Goal: Task Accomplishment & Management: Use online tool/utility

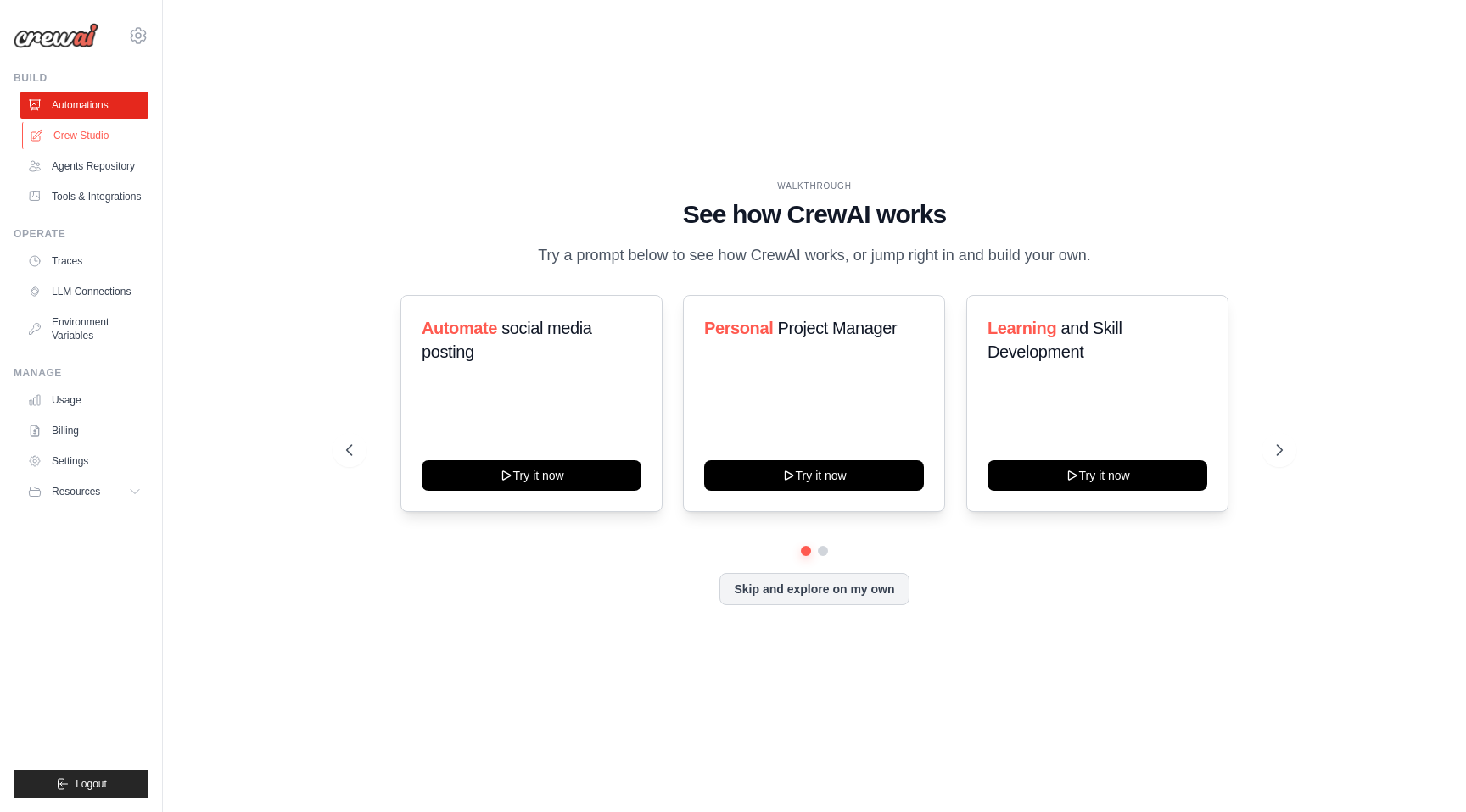
click at [59, 126] on link "Crew Studio" at bounding box center [86, 135] width 128 height 27
click at [123, 130] on link "Crew Studio" at bounding box center [86, 135] width 128 height 27
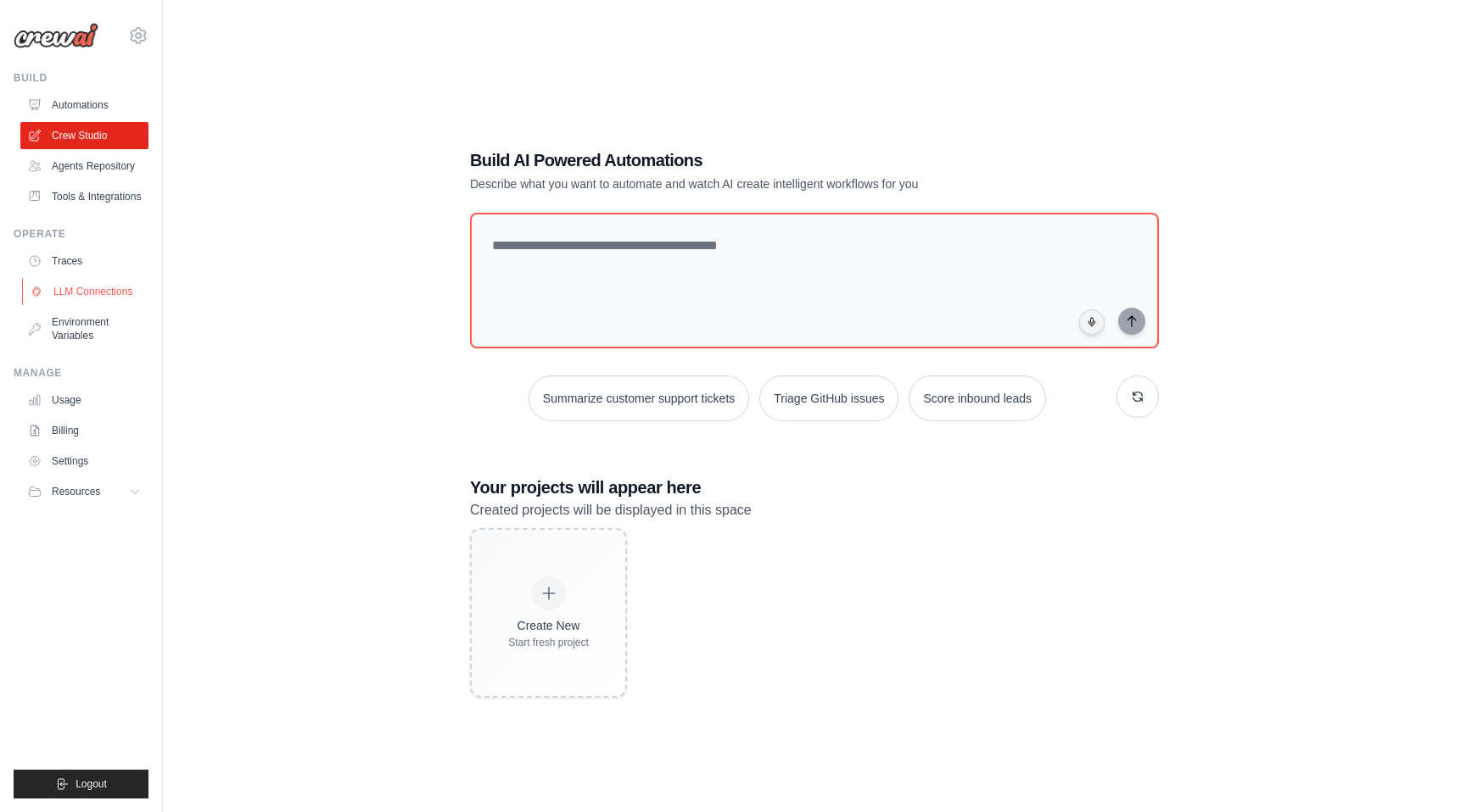
click at [105, 293] on link "LLM Connections" at bounding box center [86, 291] width 128 height 27
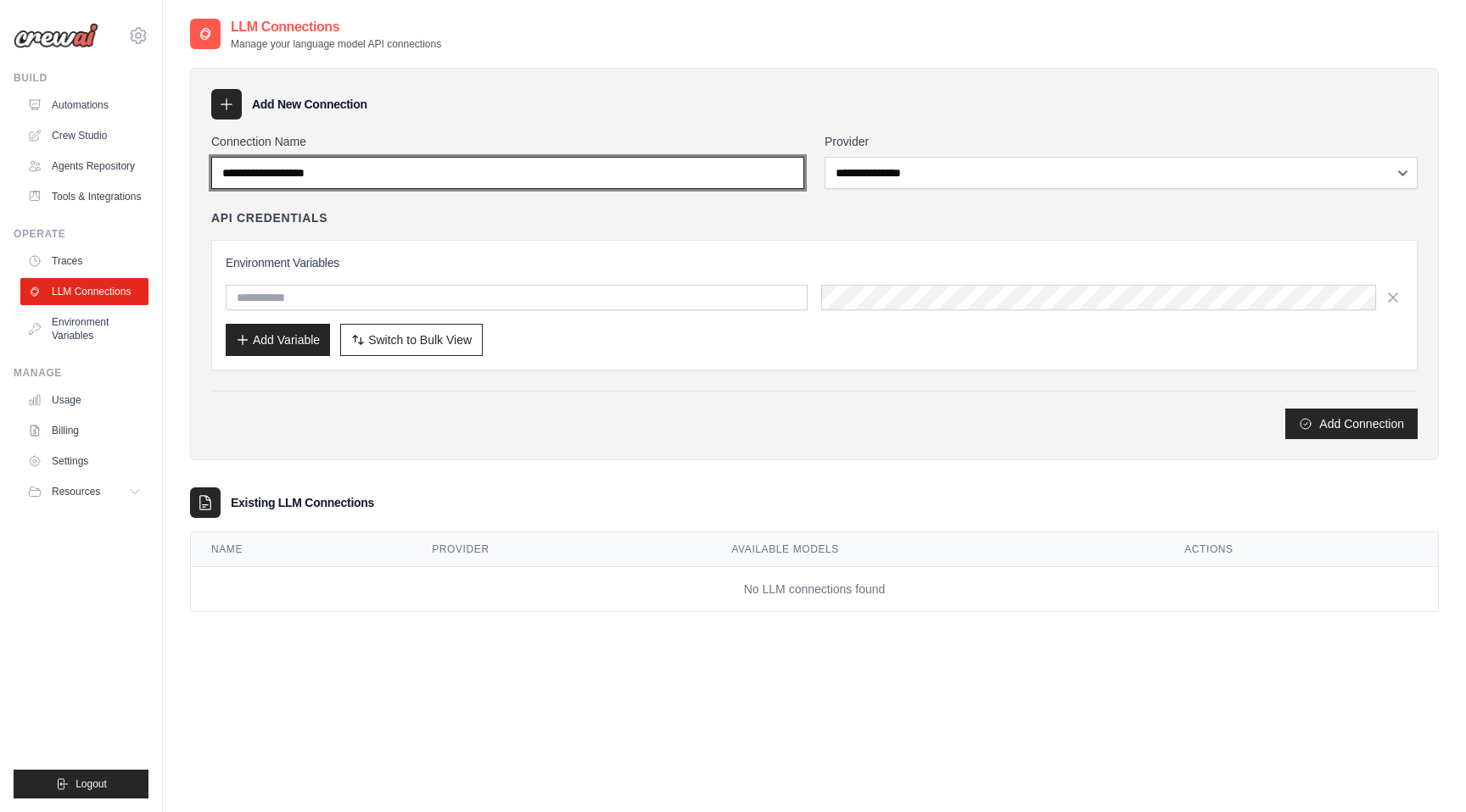
click at [585, 168] on input "Connection Name" at bounding box center [508, 173] width 593 height 33
type input "**********"
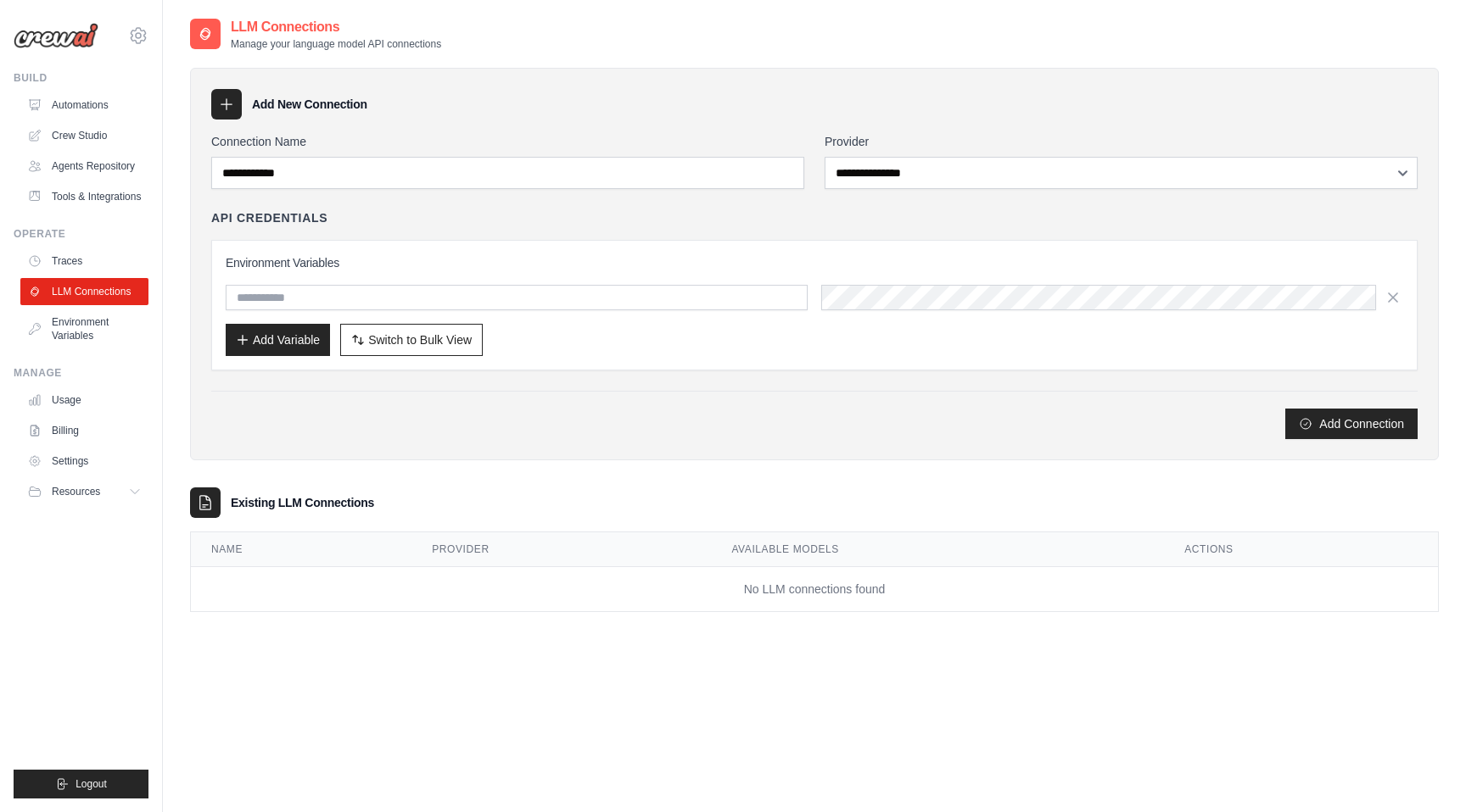
click at [393, 278] on div "Environment Variables Add Variable Switch to Bulk View Switch to Table View" at bounding box center [815, 304] width 1178 height 102
click at [393, 290] on input "text" at bounding box center [517, 297] width 582 height 26
type input "**********"
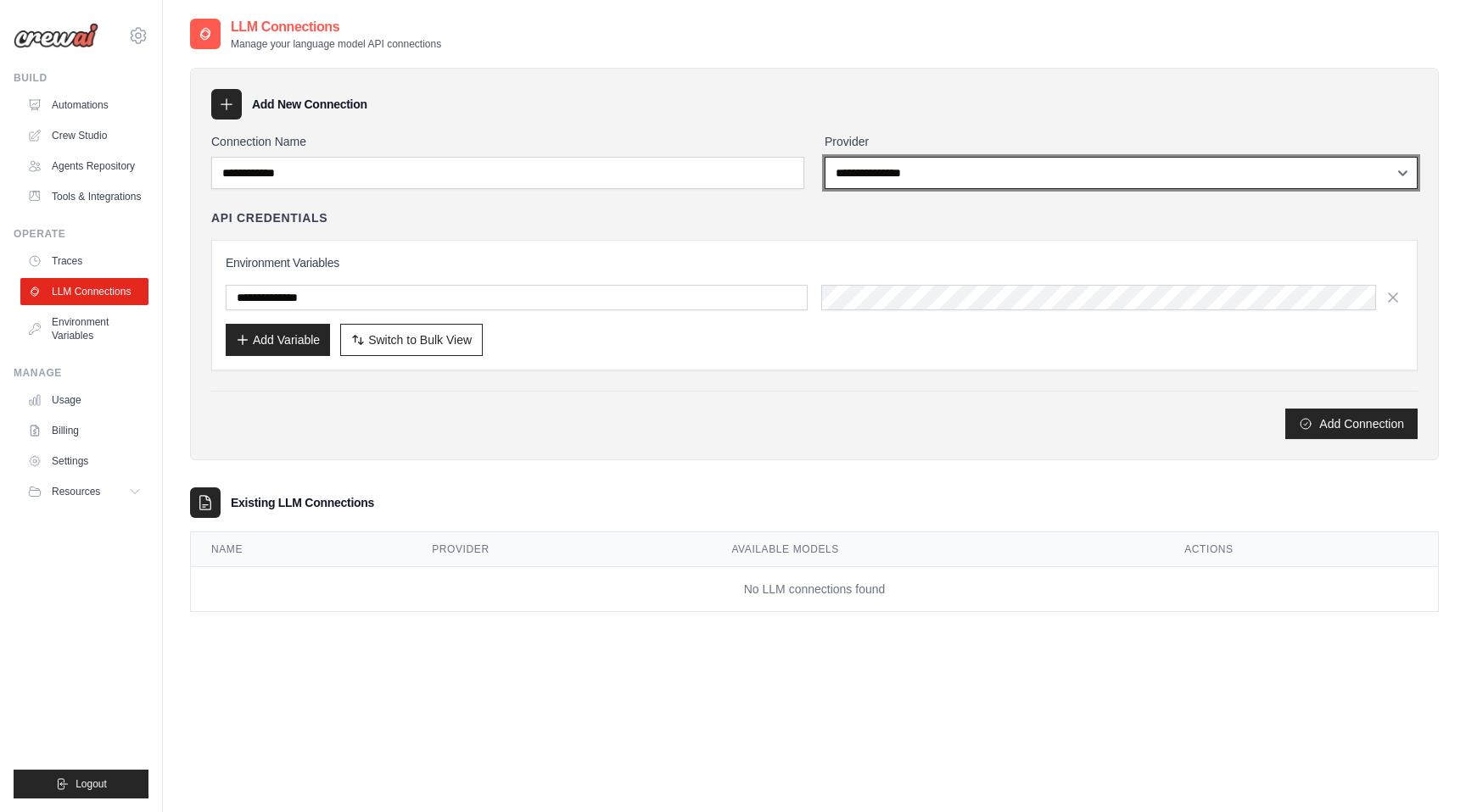
click at [917, 169] on select "**********" at bounding box center [1122, 173] width 593 height 33
select select "******"
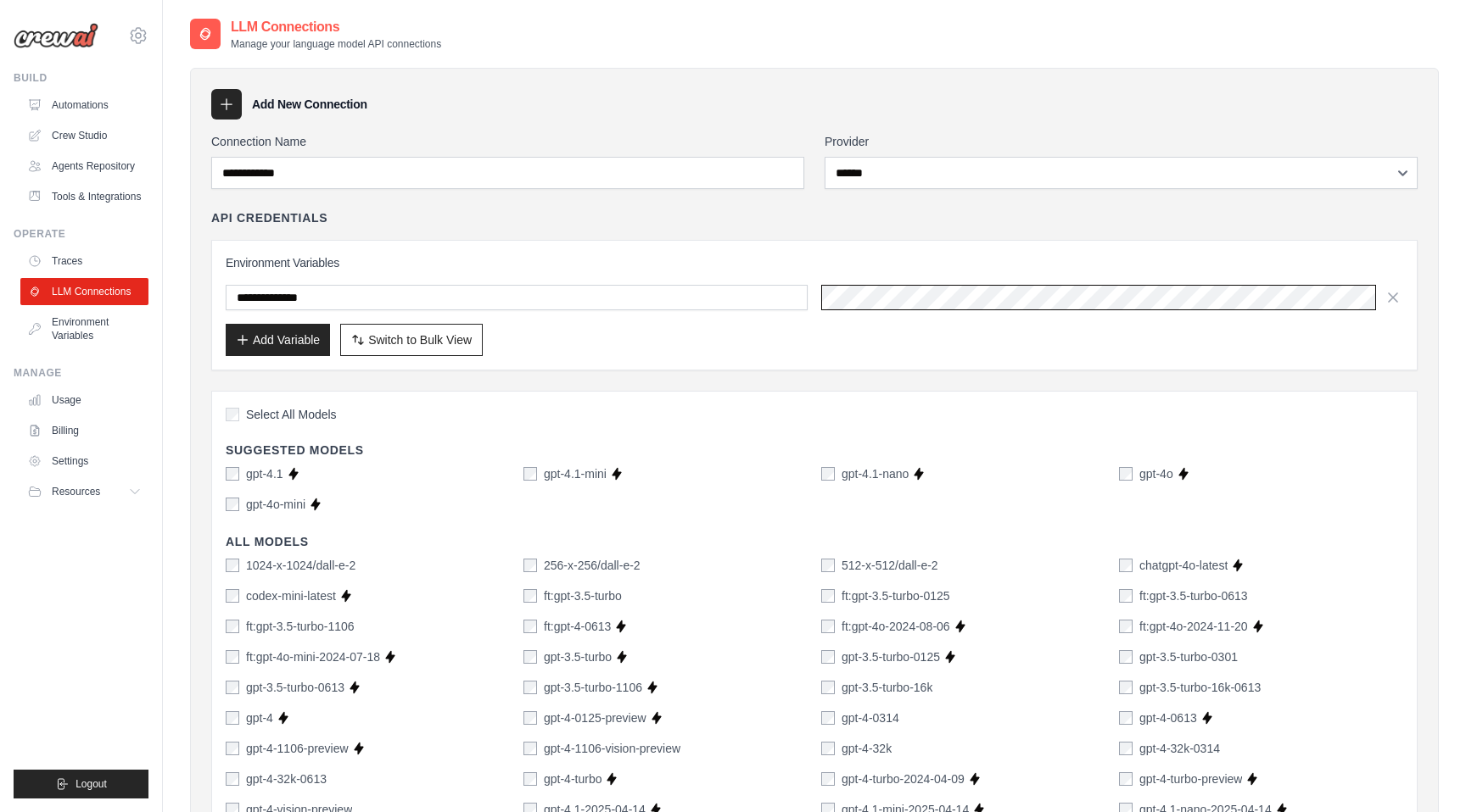
scroll to position [0, 146]
click at [299, 340] on button "Add Variable" at bounding box center [278, 339] width 104 height 33
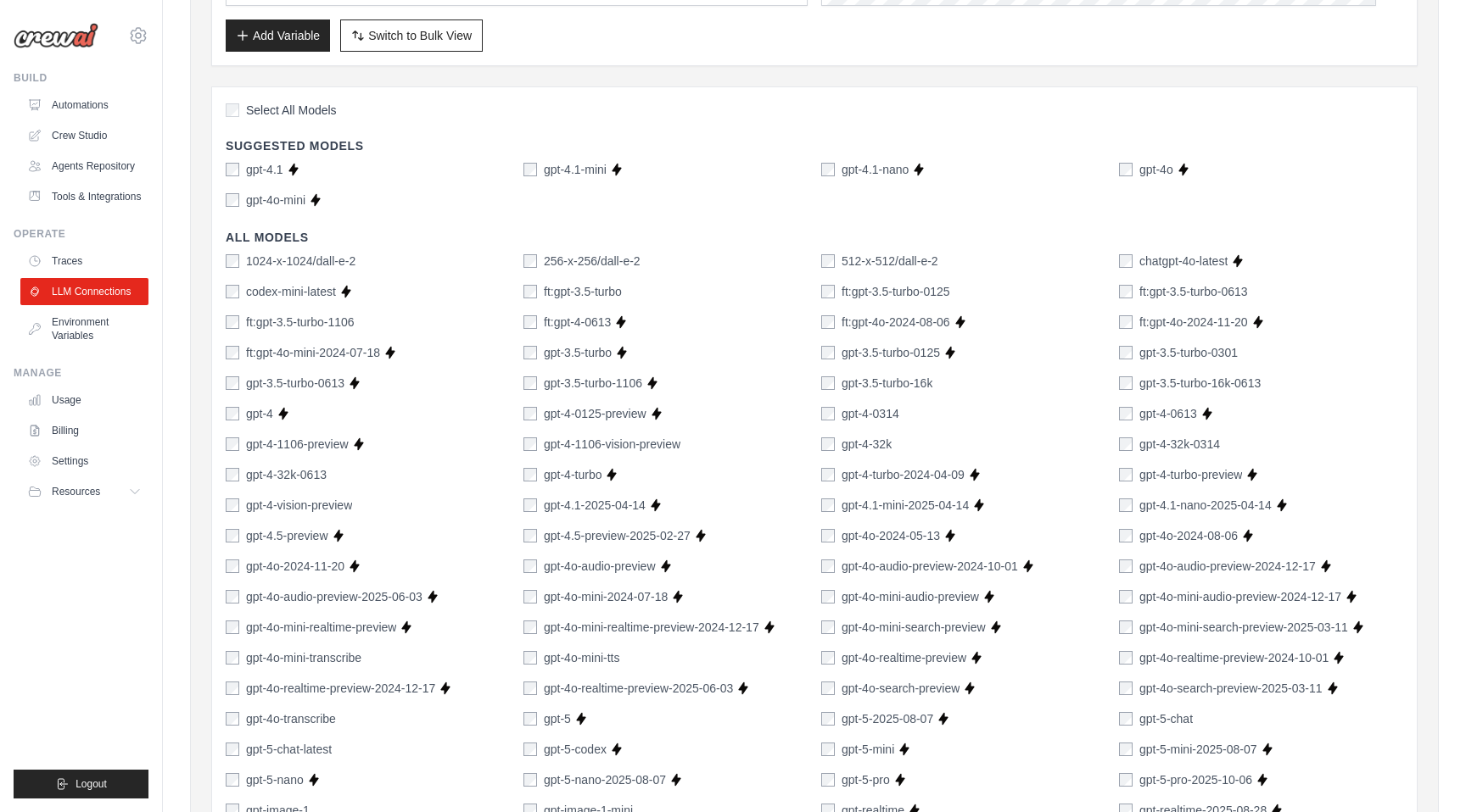
scroll to position [335, 0]
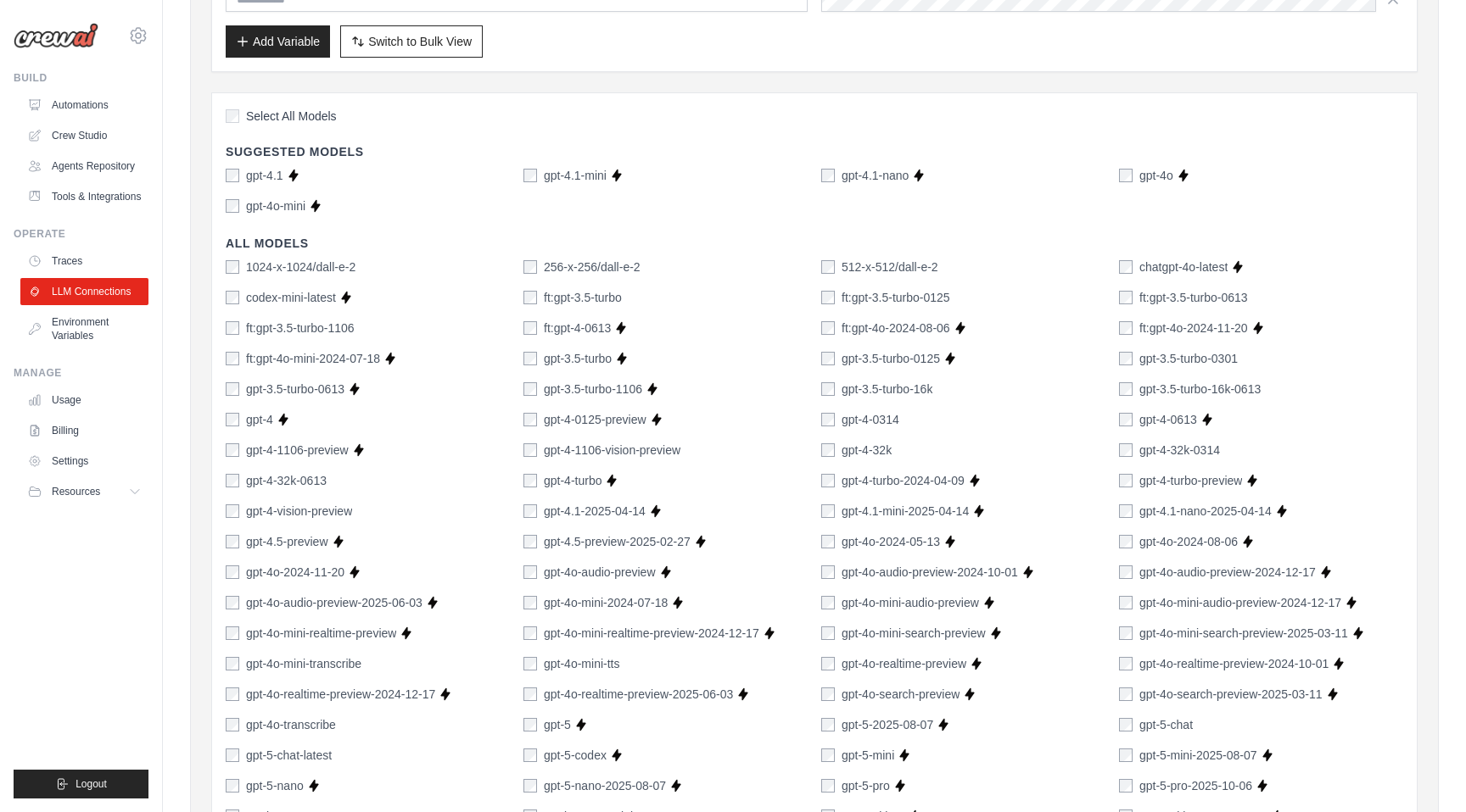
click at [224, 206] on div "Select All Models Suggested Models gpt-4.1 Supports Crew Studio gpt-4.1-mini Su…" at bounding box center [814, 723] width 1206 height 1261
click at [1130, 167] on div "gpt-4o" at bounding box center [1145, 175] width 54 height 17
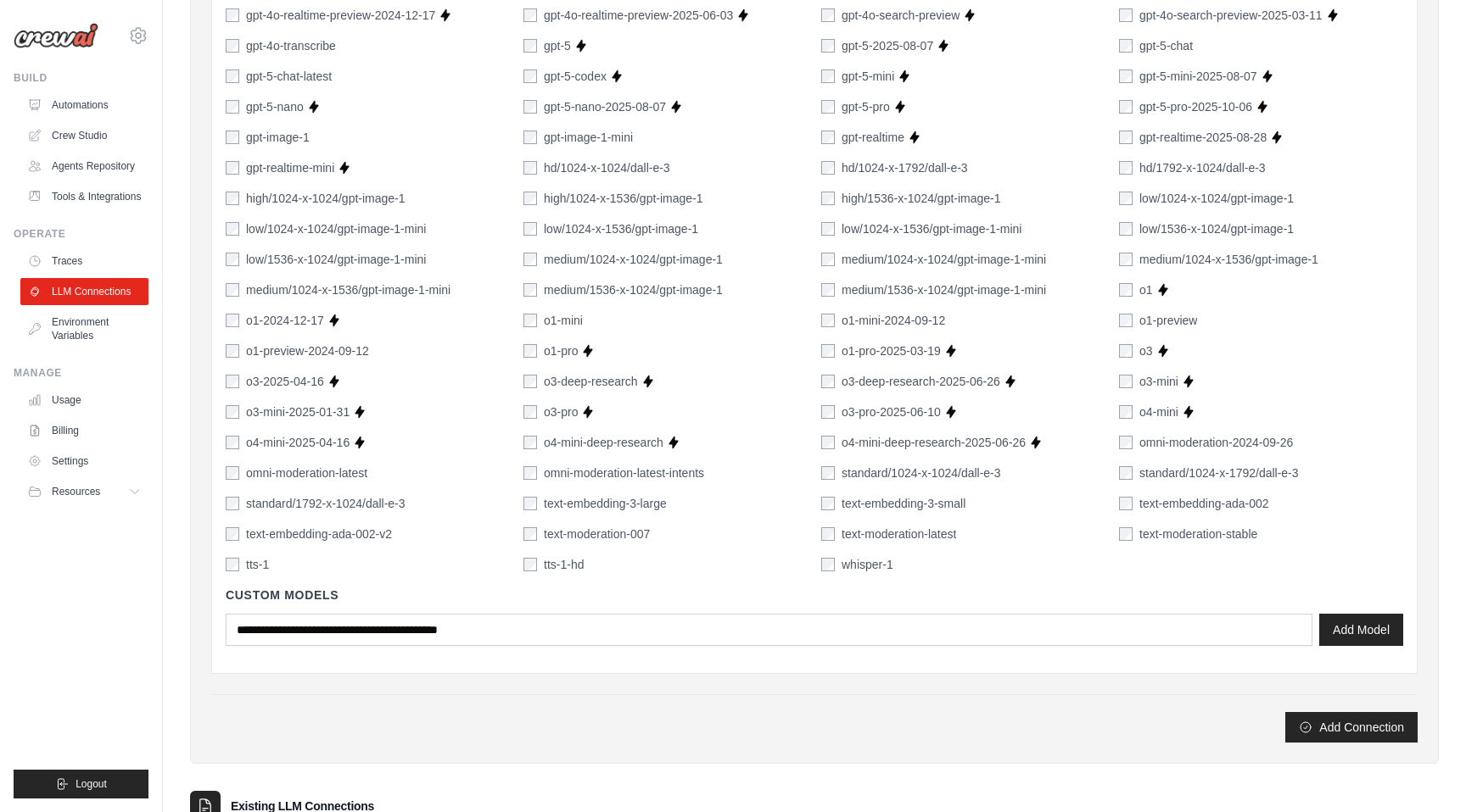
scroll to position [1161, 0]
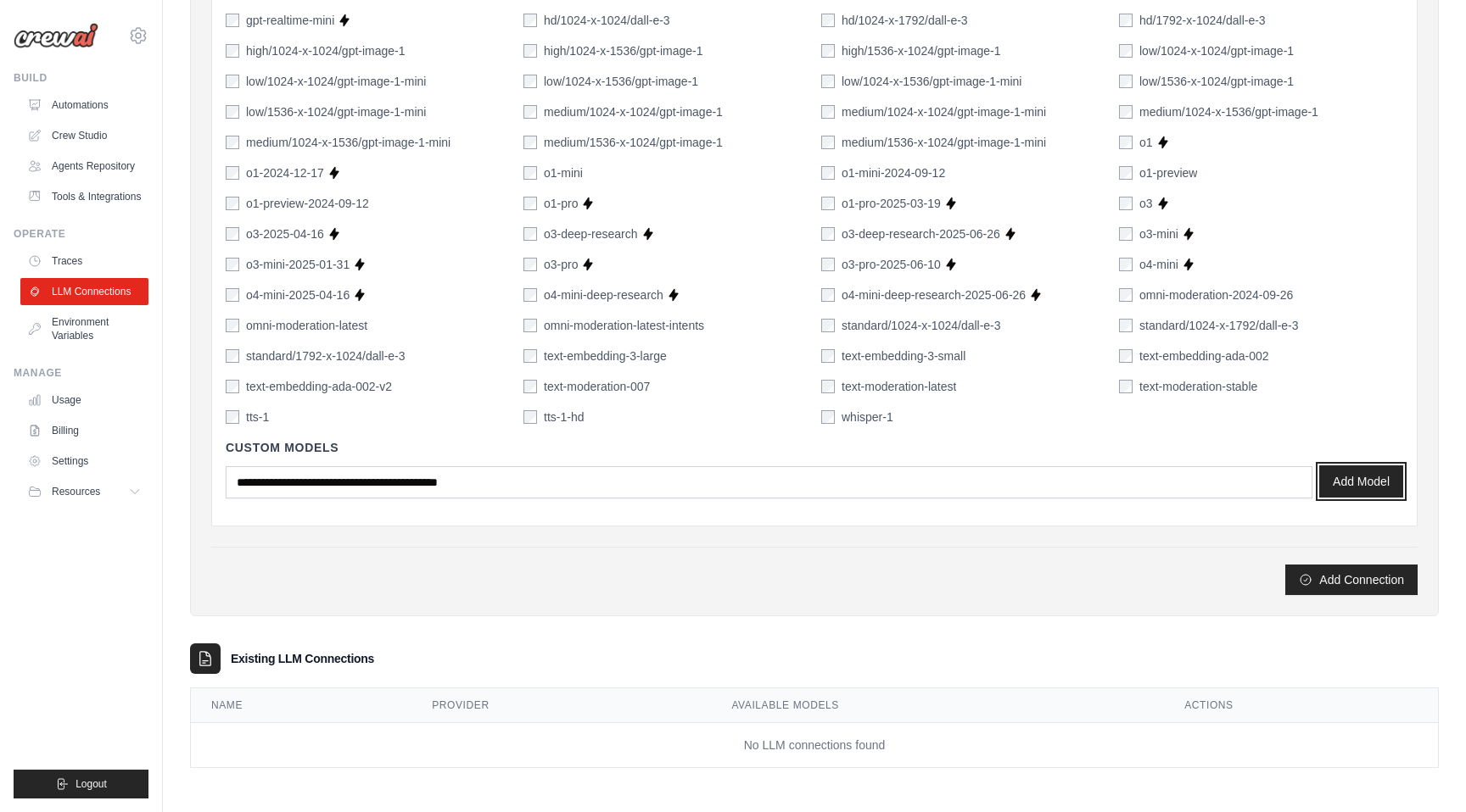
click at [1373, 480] on button "Add Model" at bounding box center [1361, 481] width 84 height 33
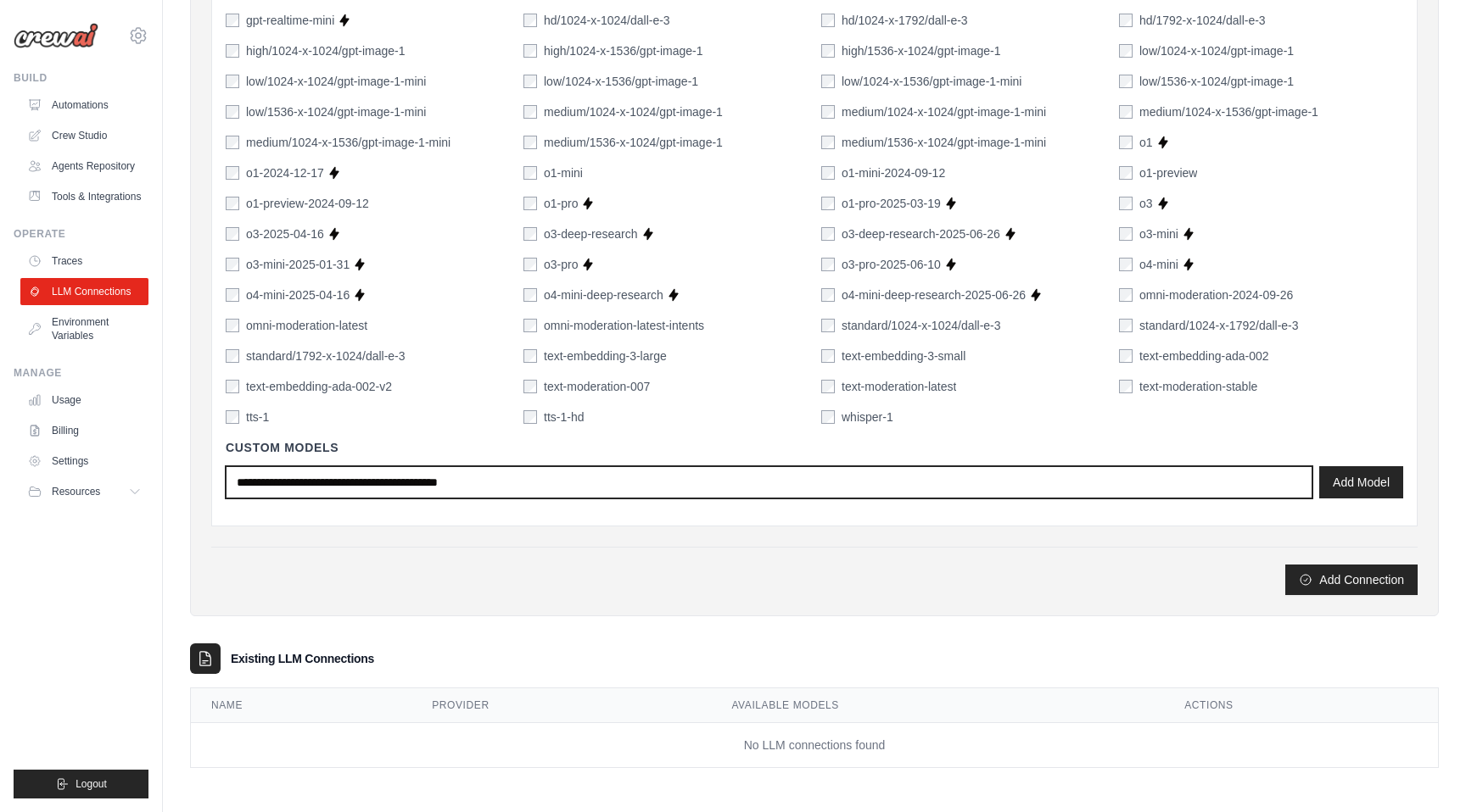
click at [549, 493] on input "text" at bounding box center [769, 482] width 1087 height 33
type input "*"
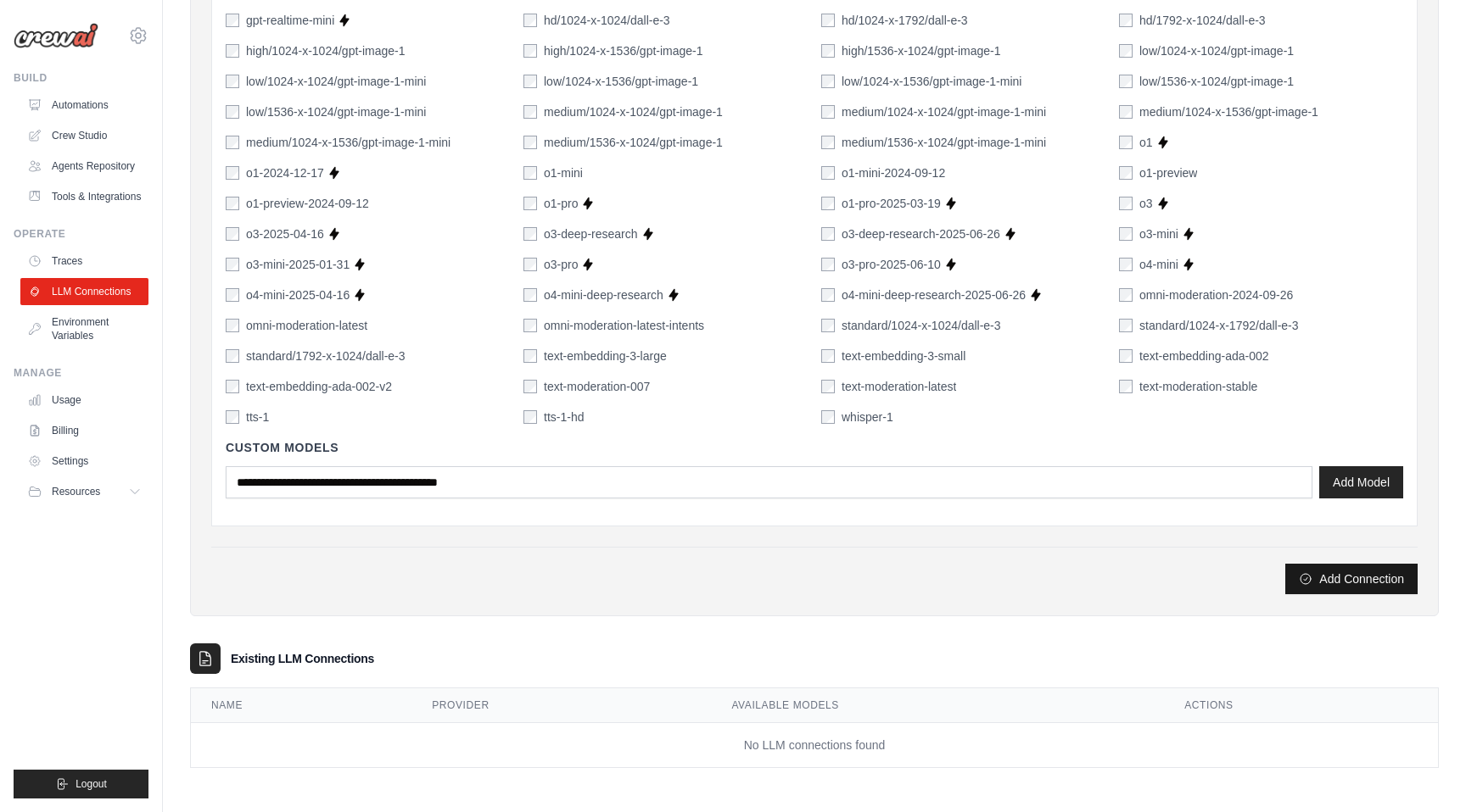
click at [1321, 575] on button "Add Connection" at bounding box center [1352, 579] width 132 height 31
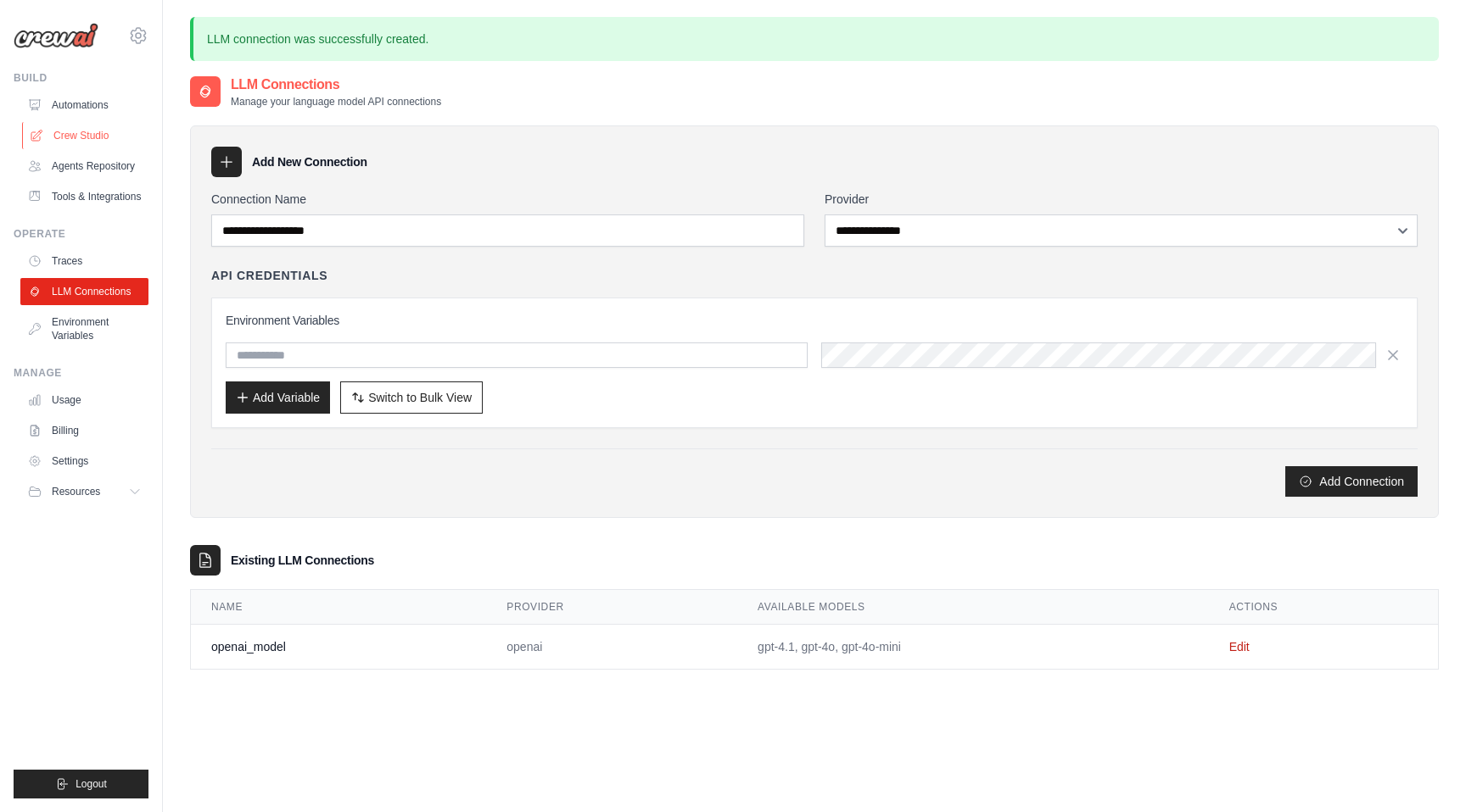
click at [107, 140] on link "Crew Studio" at bounding box center [86, 135] width 128 height 27
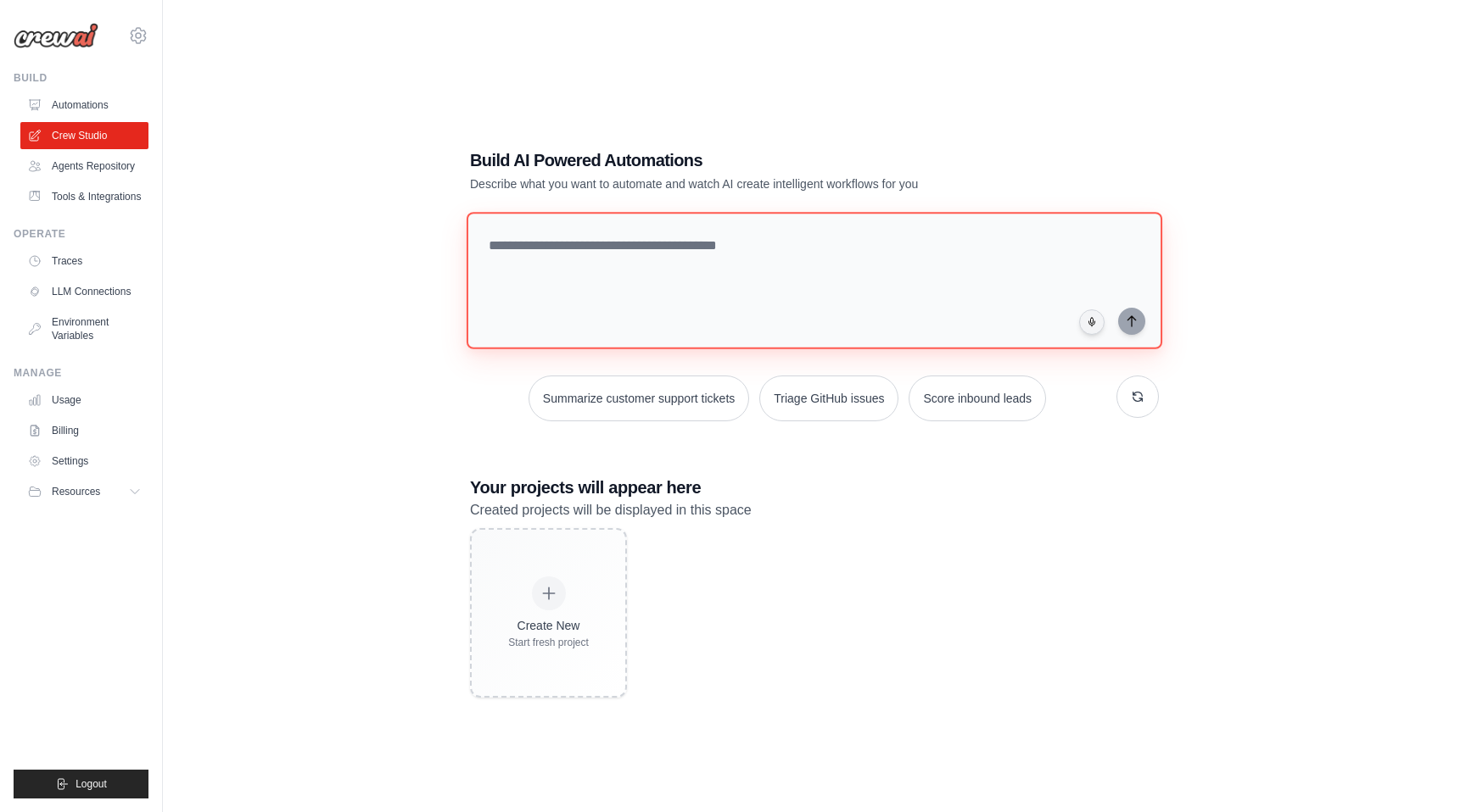
click at [722, 289] on textarea at bounding box center [814, 281] width 696 height 138
type textarea "*"
type textarea "*****"
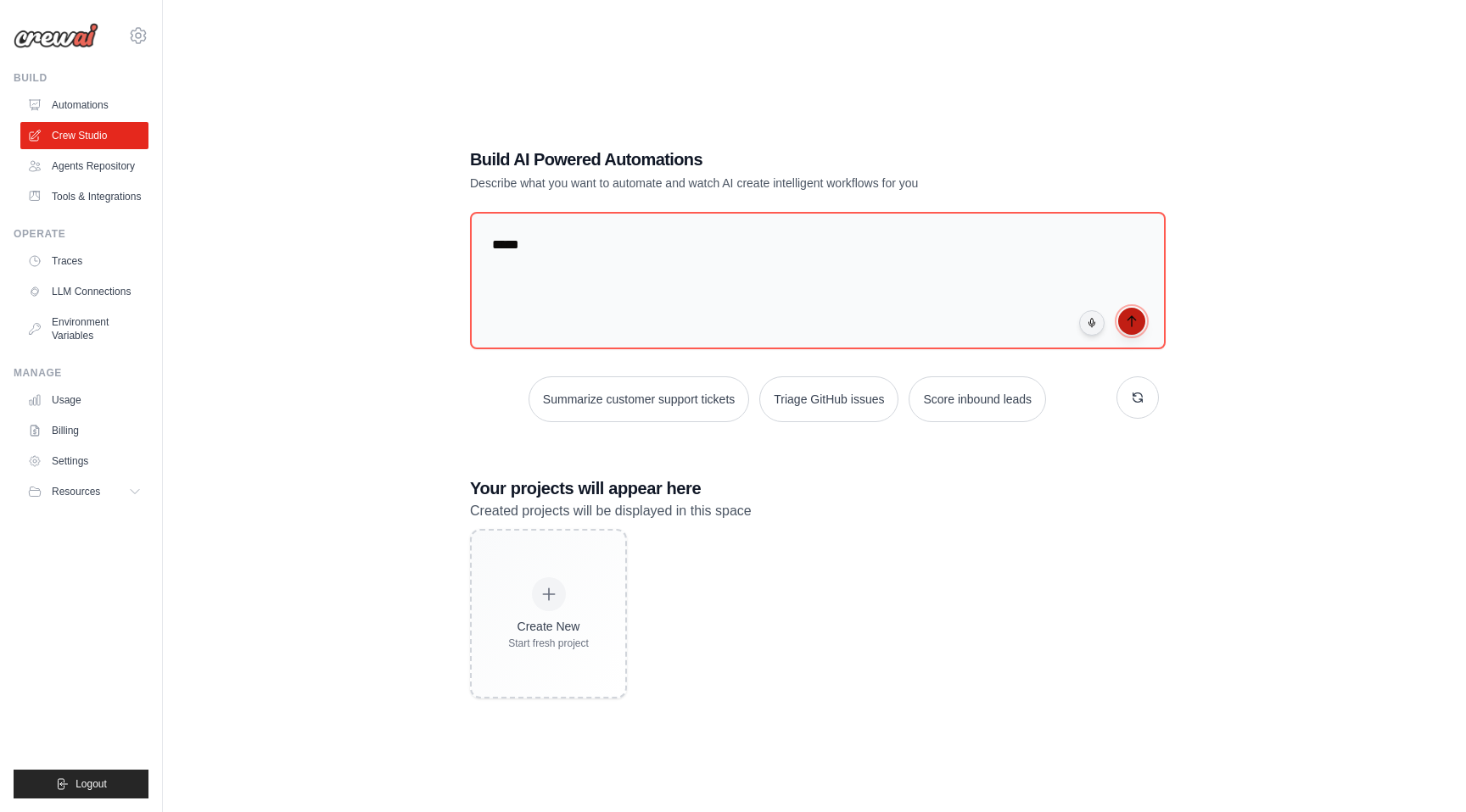
click at [1134, 324] on icon "submit" at bounding box center [1131, 320] width 13 height 13
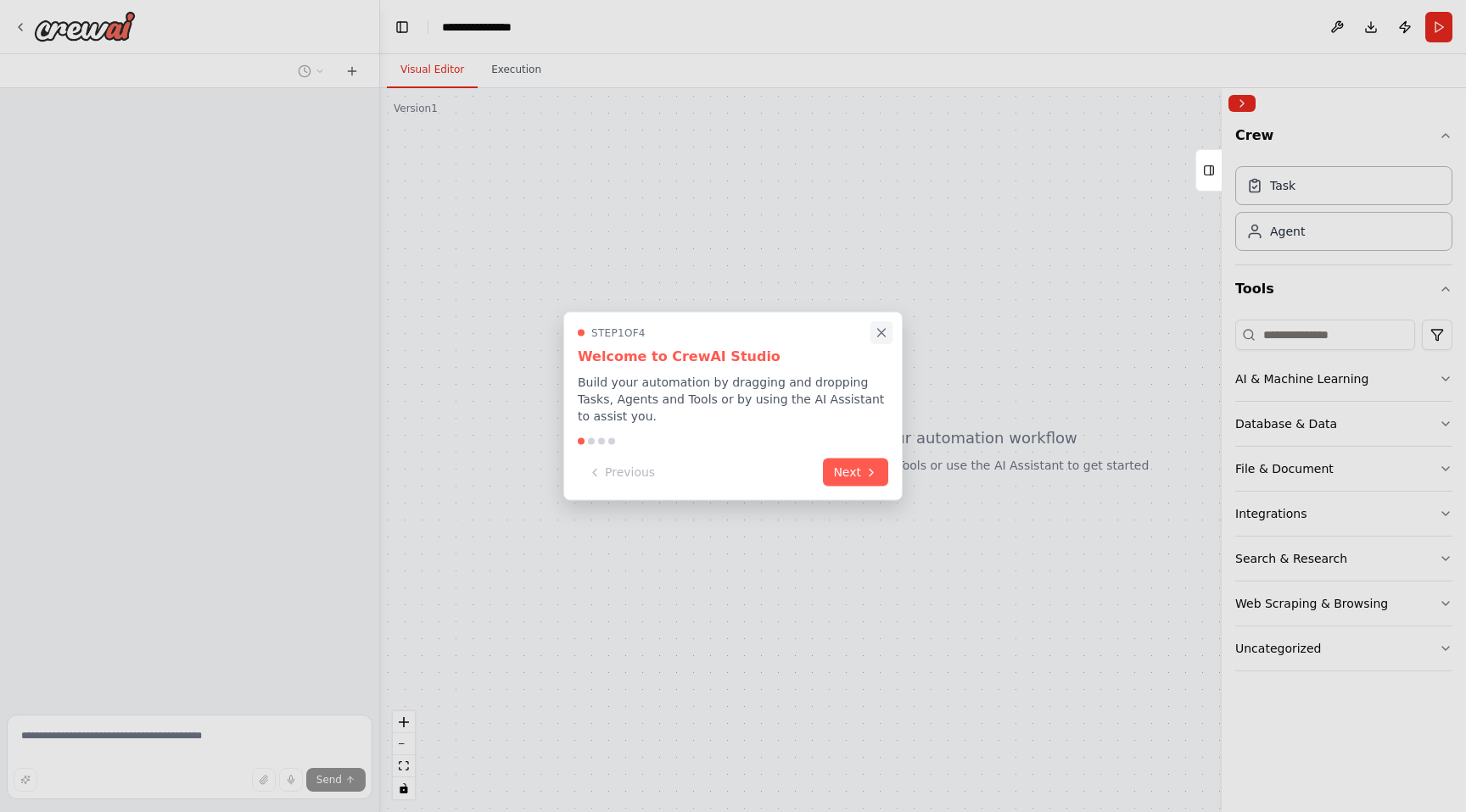
click at [882, 337] on icon "Close walkthrough" at bounding box center [881, 333] width 15 height 15
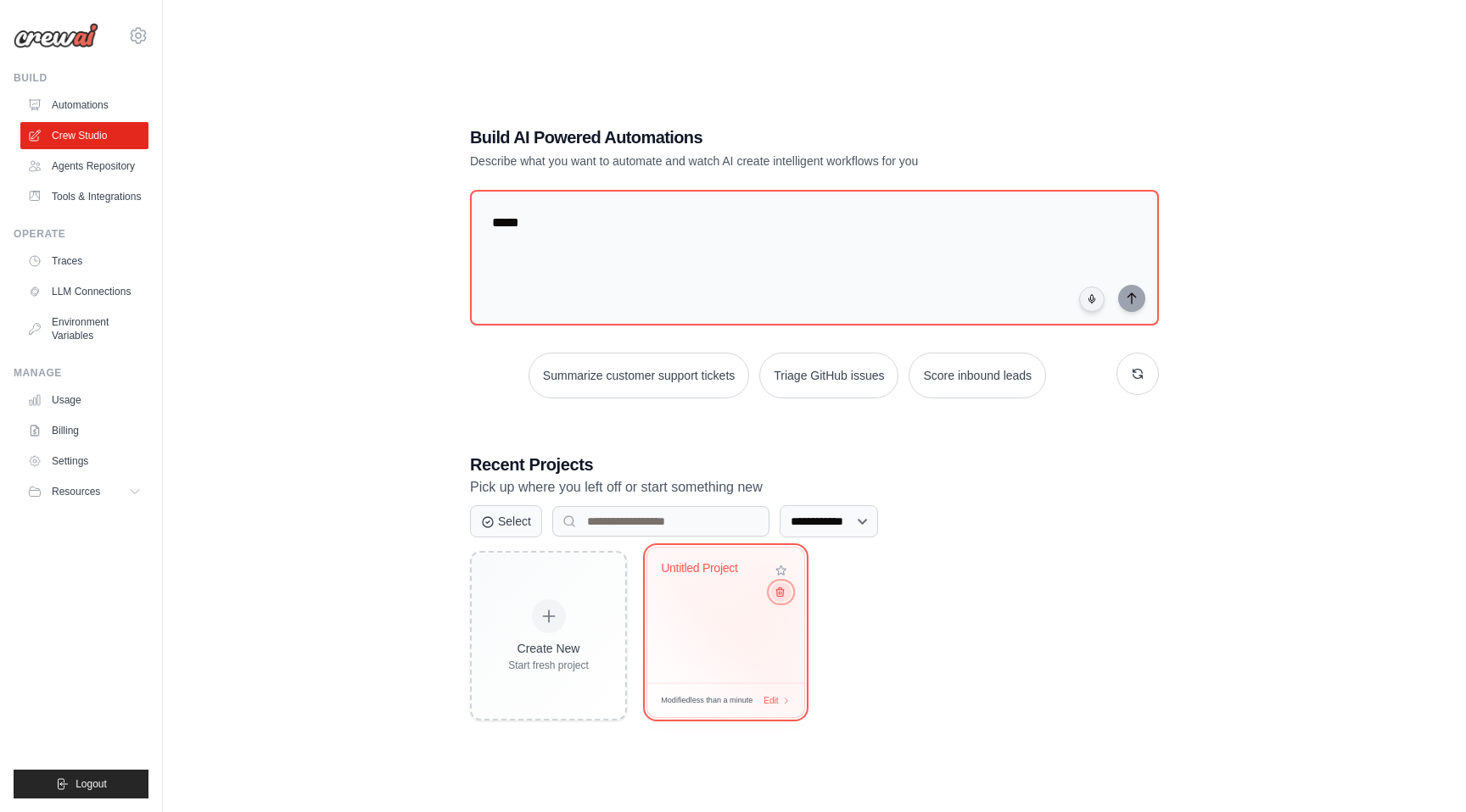
click at [780, 595] on icon at bounding box center [780, 592] width 11 height 11
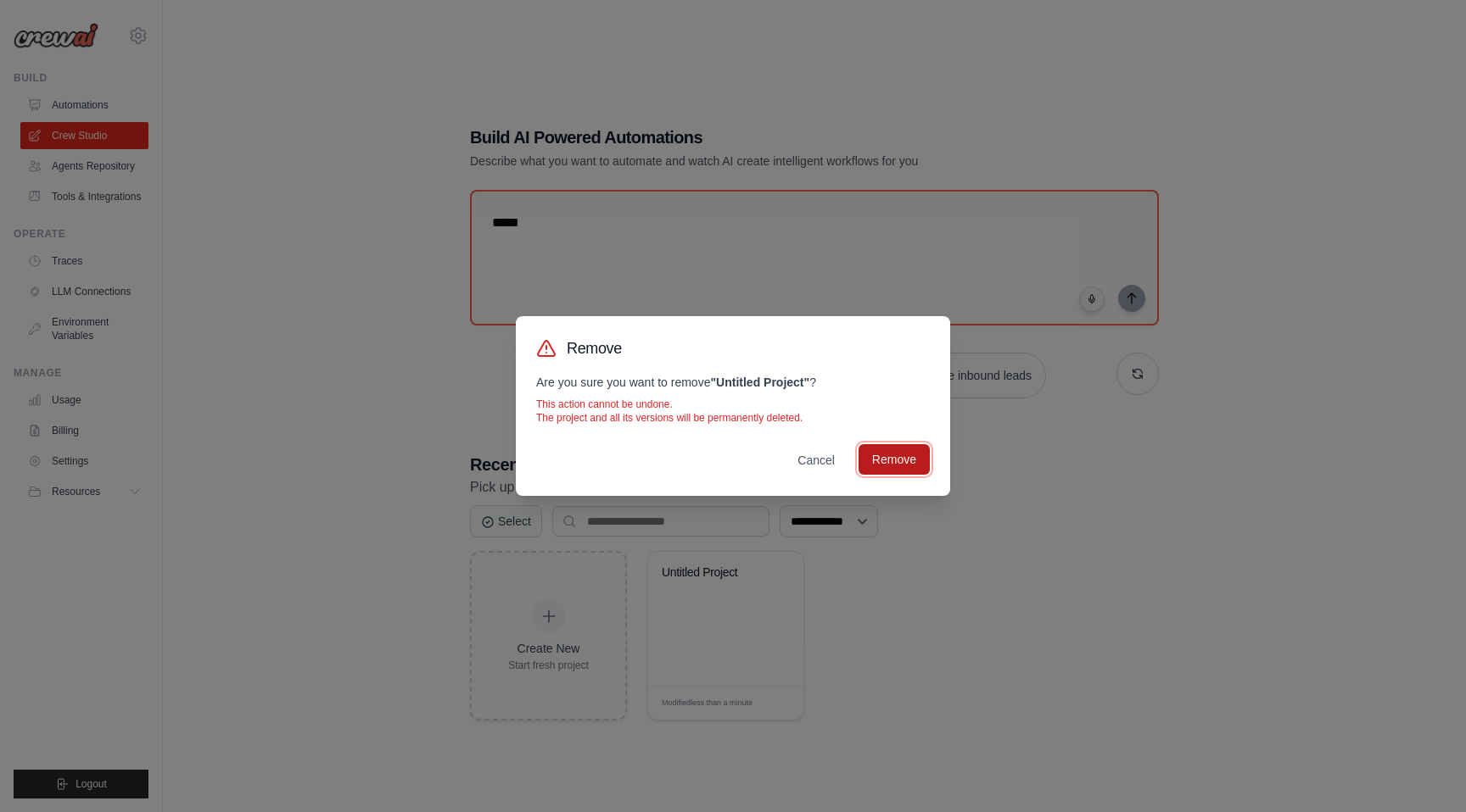
click at [897, 461] on button "Remove" at bounding box center [894, 459] width 72 height 31
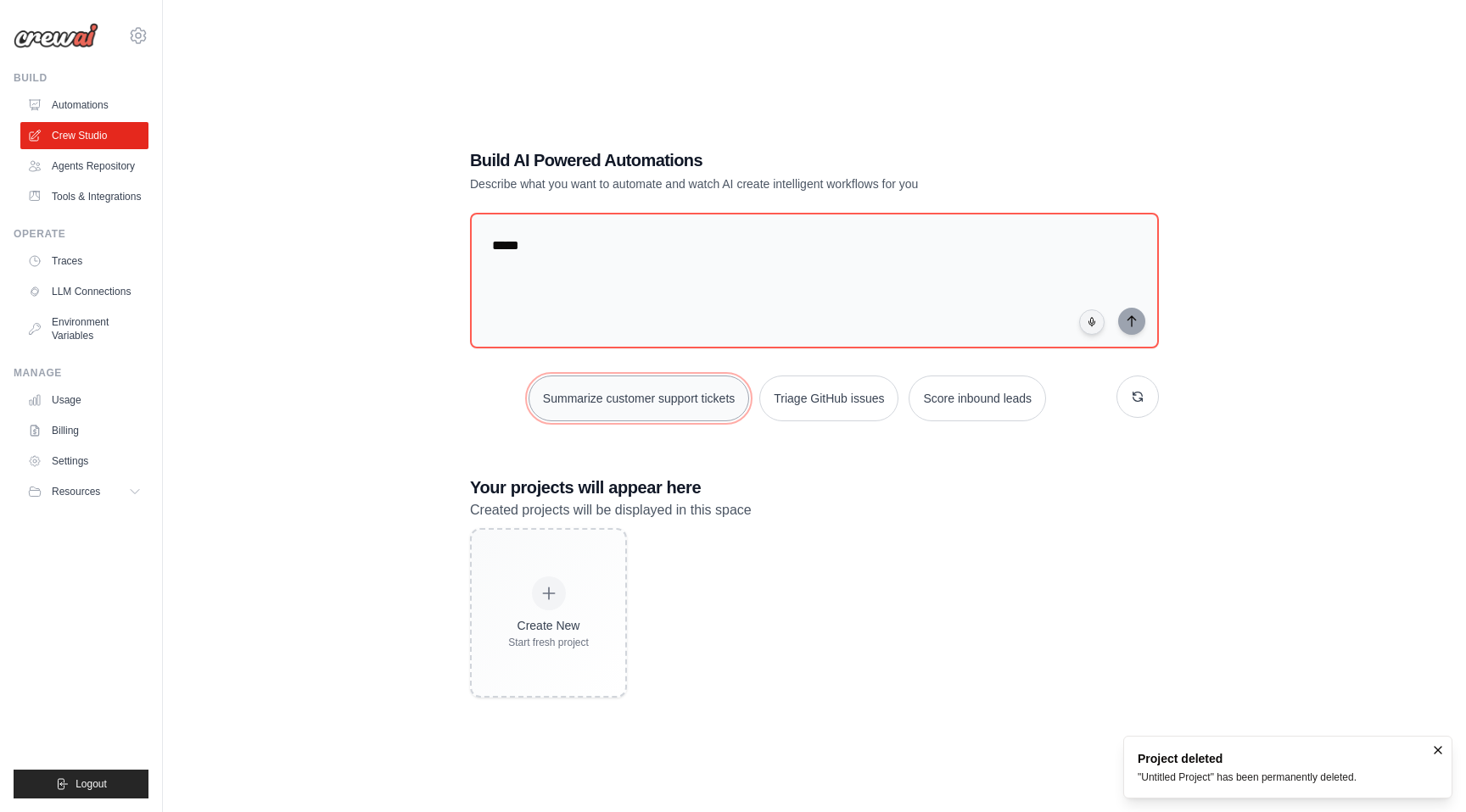
click at [690, 412] on button "Summarize customer support tickets" at bounding box center [639, 399] width 221 height 46
click at [1135, 329] on button "submit" at bounding box center [1131, 320] width 27 height 27
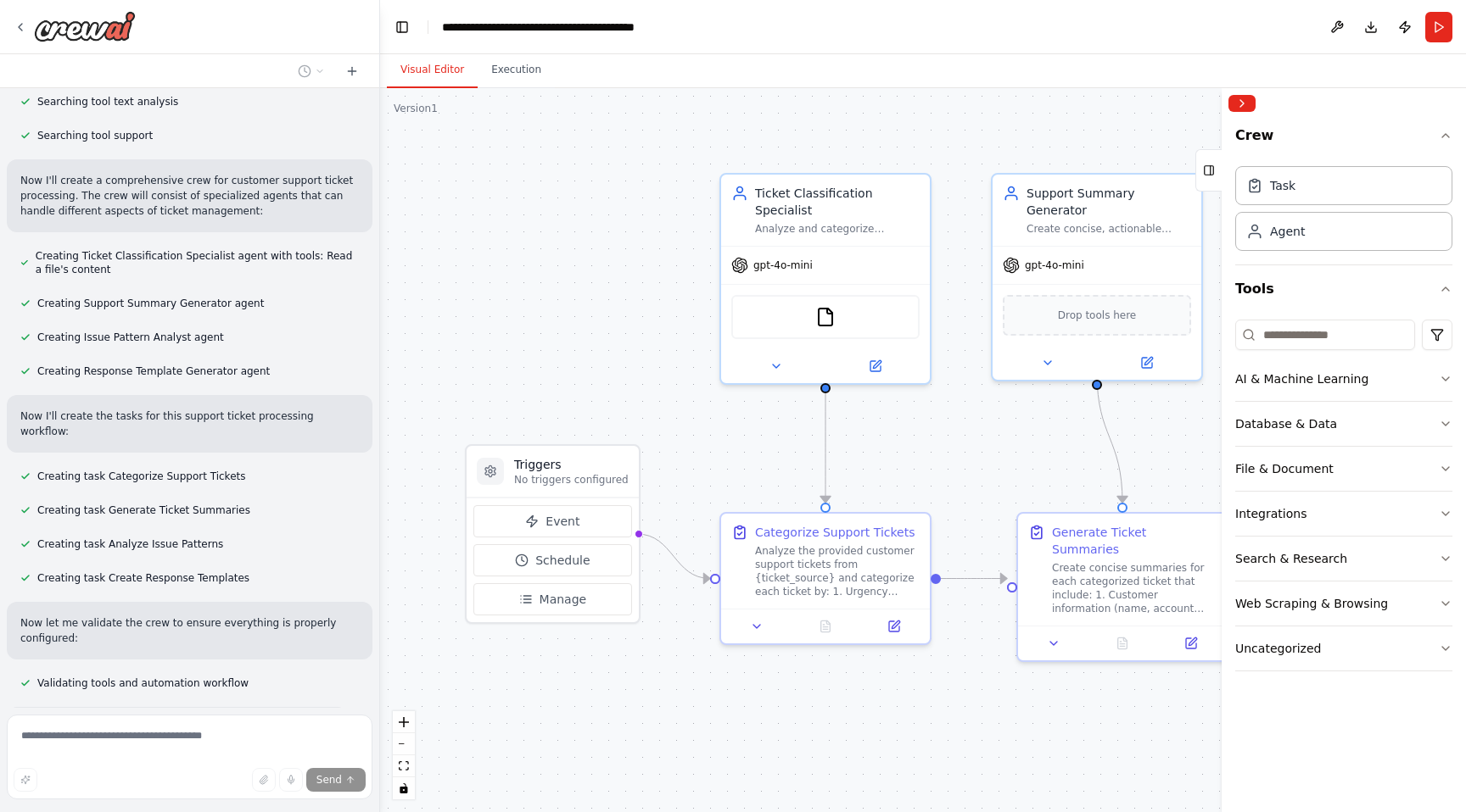
scroll to position [578, 0]
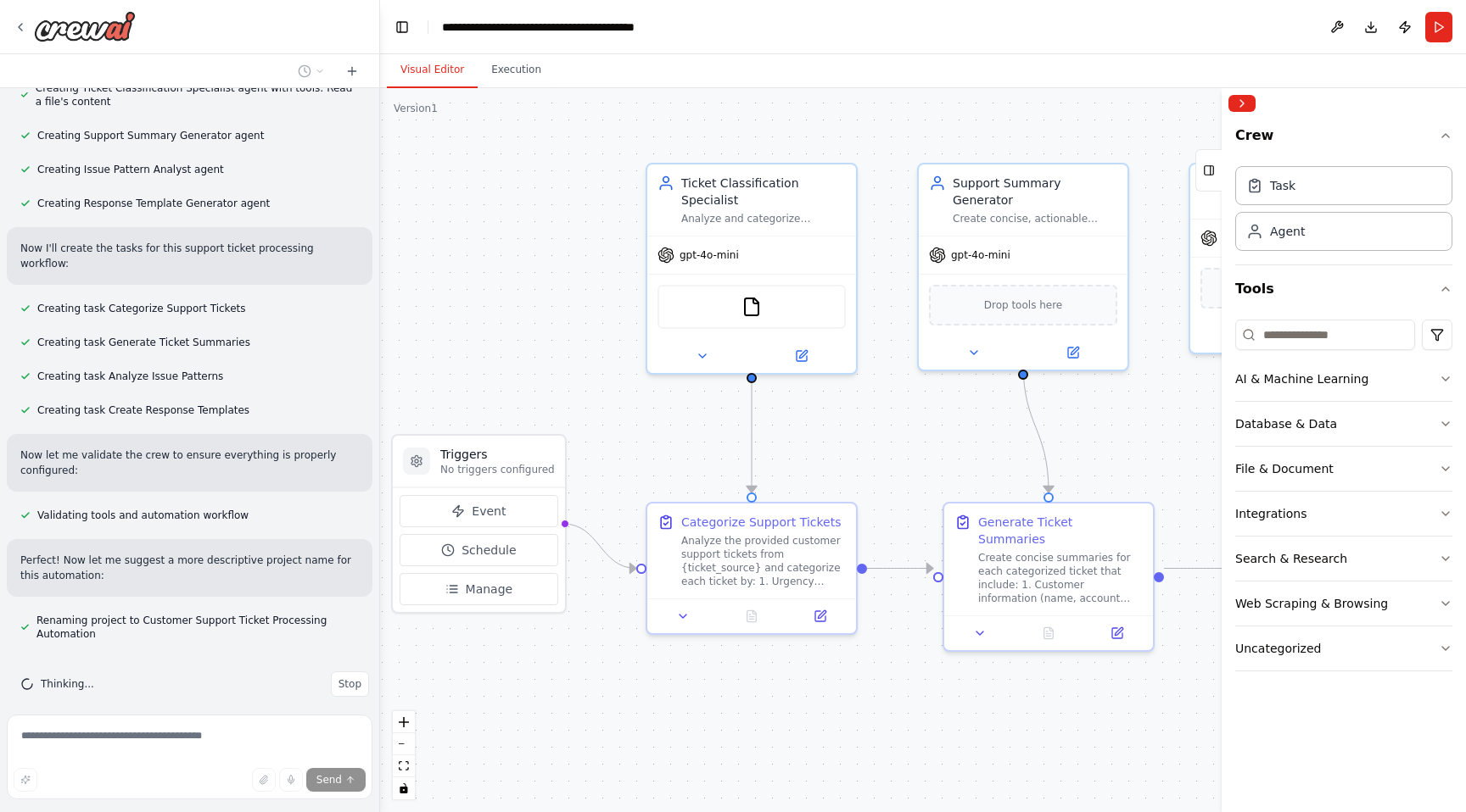
drag, startPoint x: 648, startPoint y: 381, endPoint x: 574, endPoint y: 372, distance: 74.5
click at [574, 372] on div ".deletable-edge-delete-btn { width: 20px; height: 20px; border: 0px solid #ffff…" at bounding box center [923, 450] width 1086 height 725
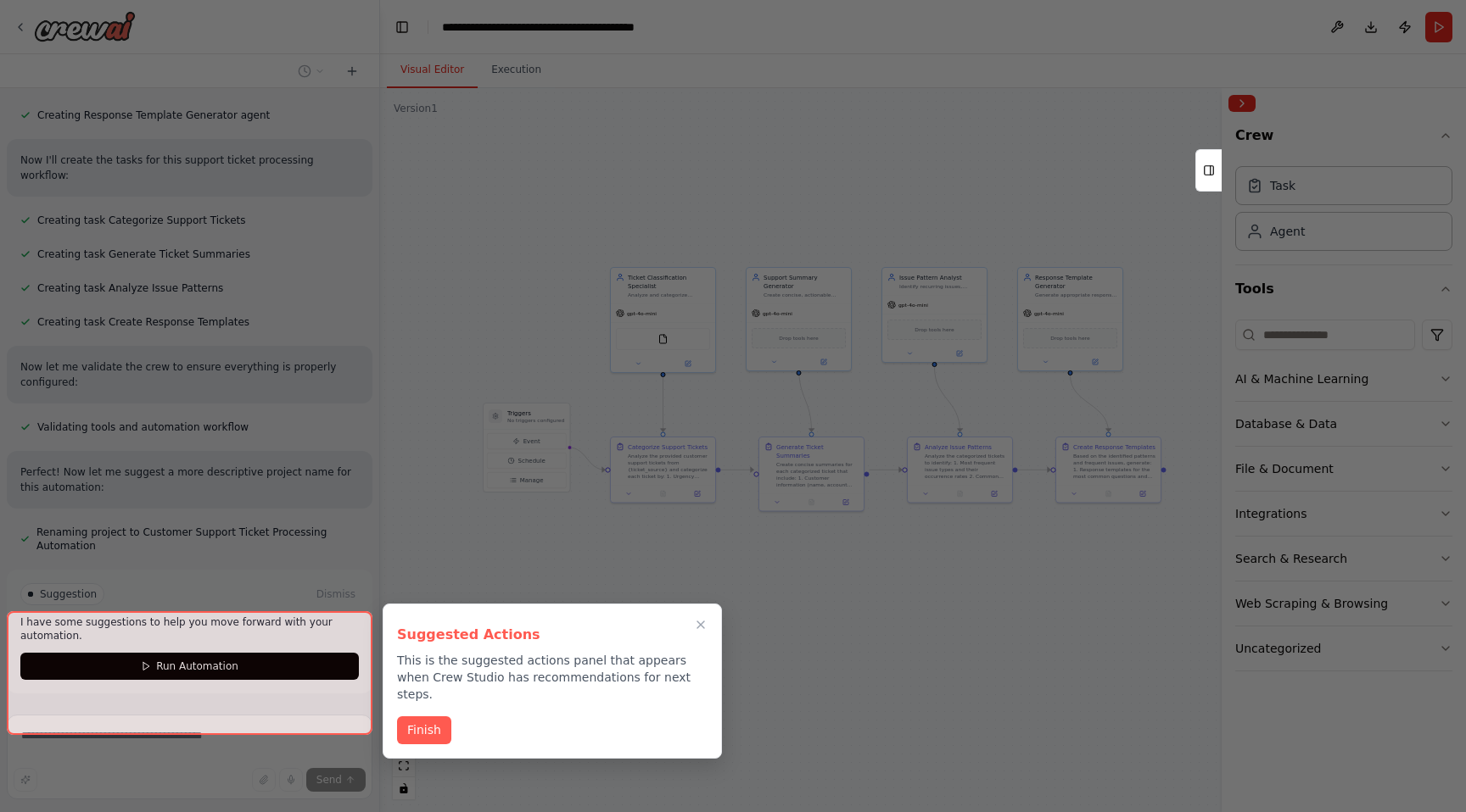
scroll to position [716, 0]
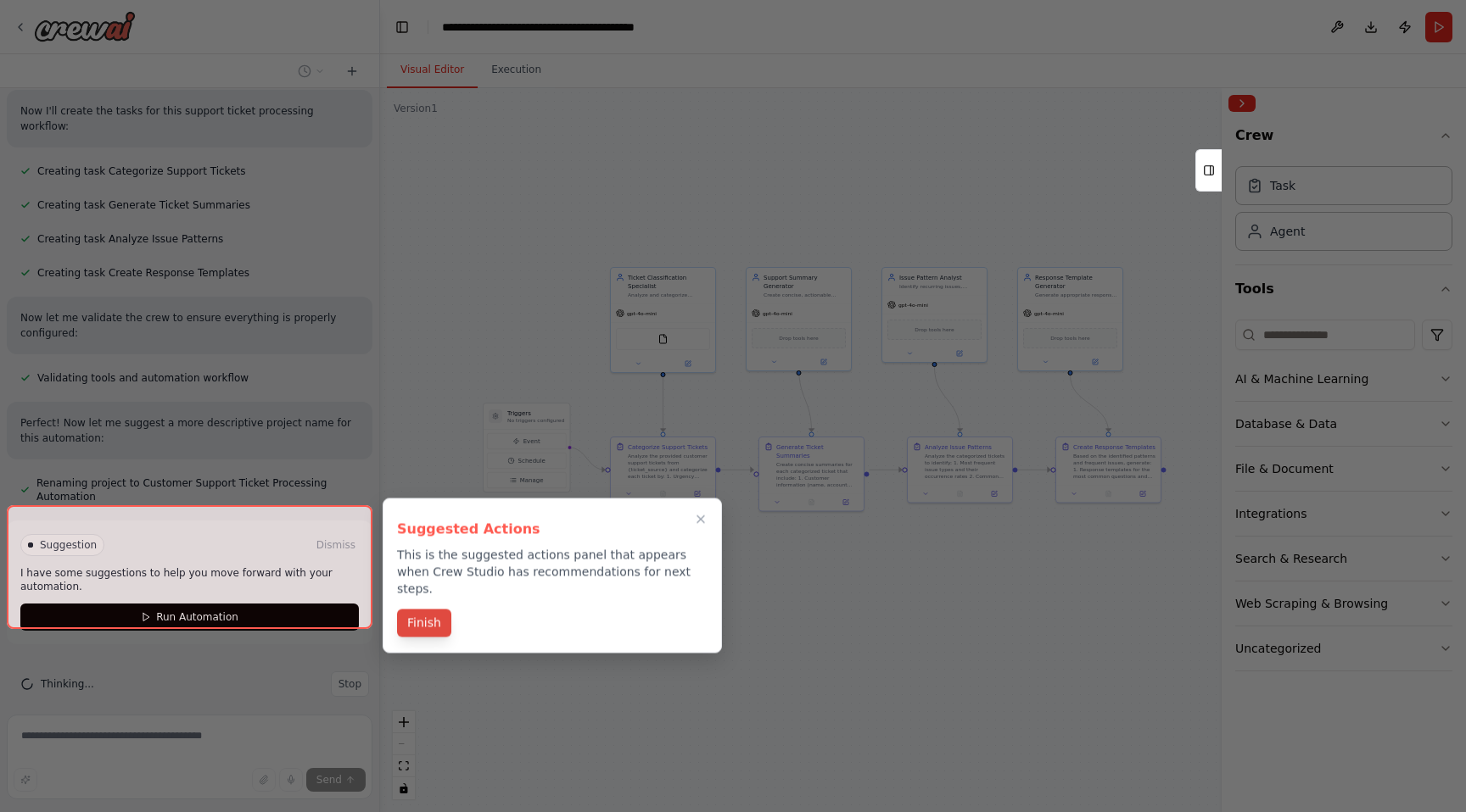
click at [438, 610] on button "Finish" at bounding box center [424, 624] width 54 height 28
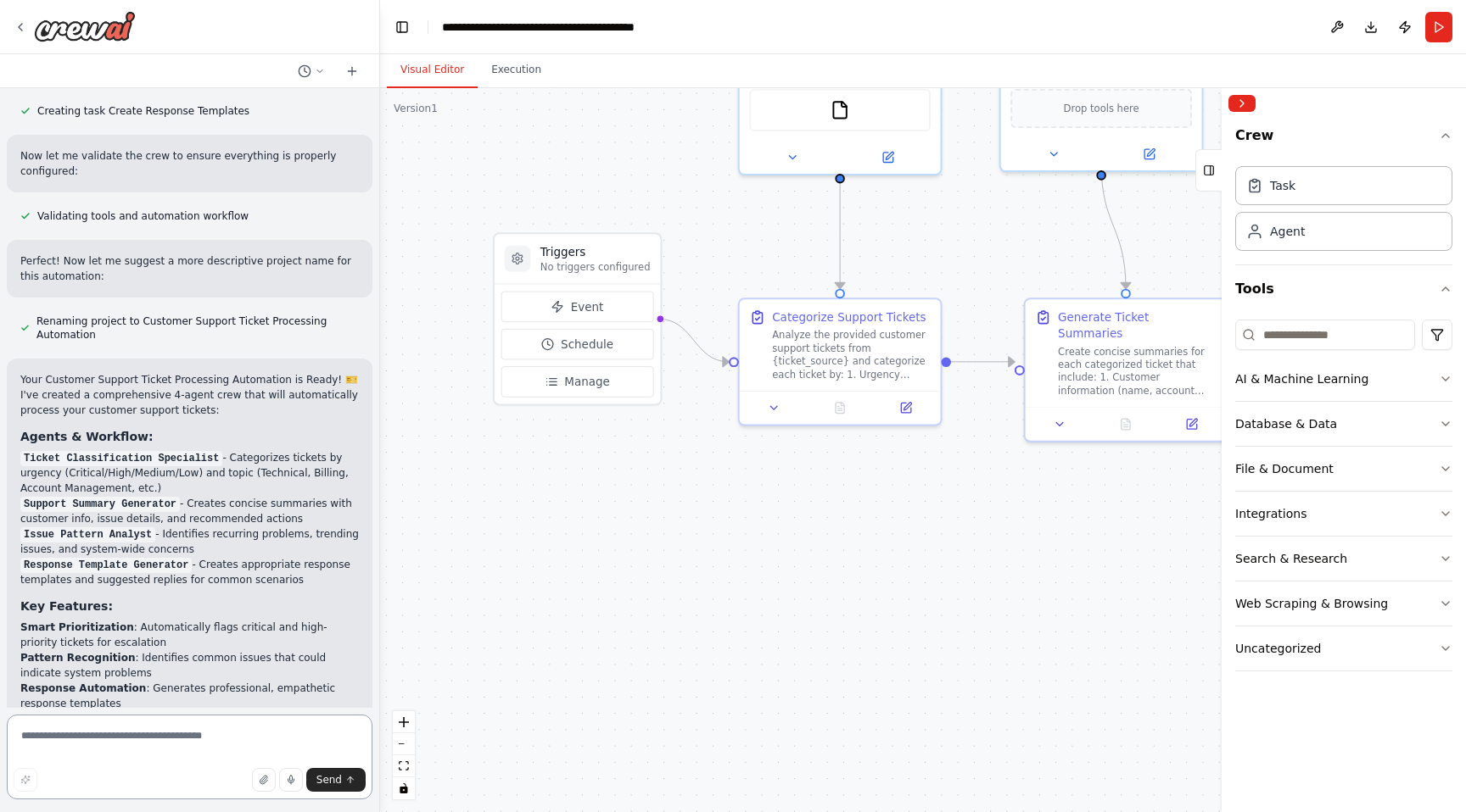
scroll to position [1250, 0]
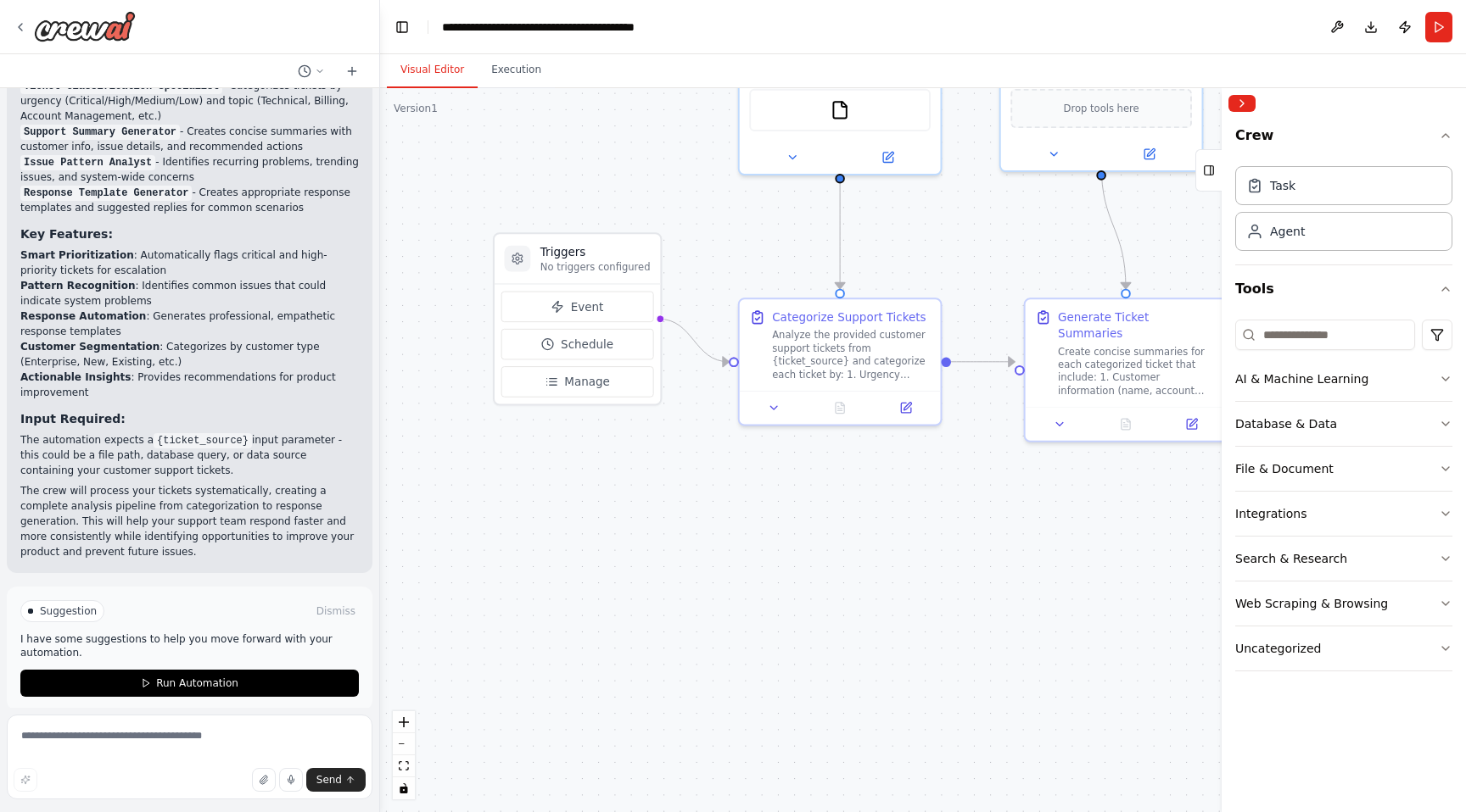
click at [291, 684] on div "Suggestion Dismiss I have some suggestions to help you move forward with your a…" at bounding box center [190, 649] width 366 height 124
click at [273, 673] on button "Run Automation" at bounding box center [189, 683] width 338 height 27
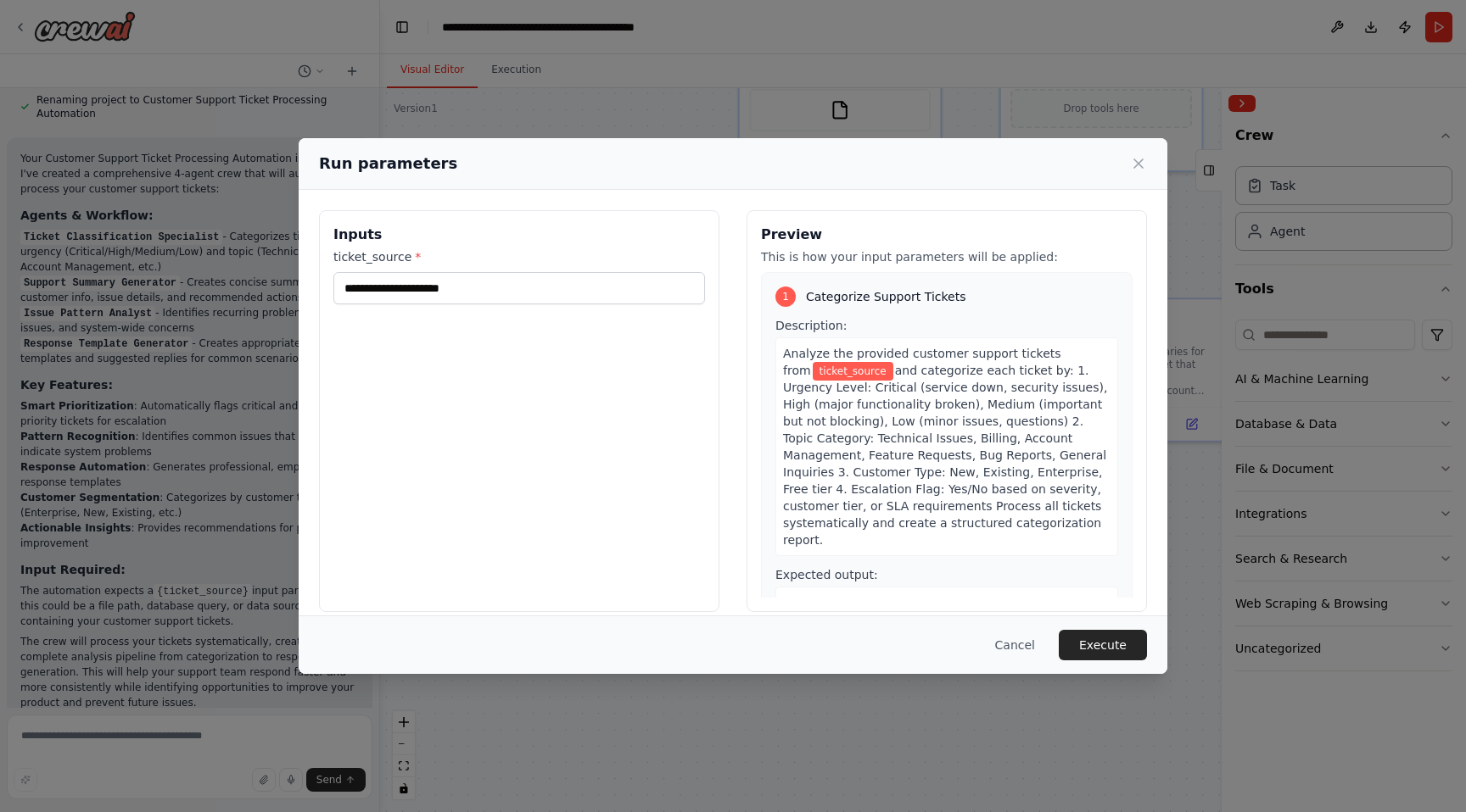
scroll to position [1089, 0]
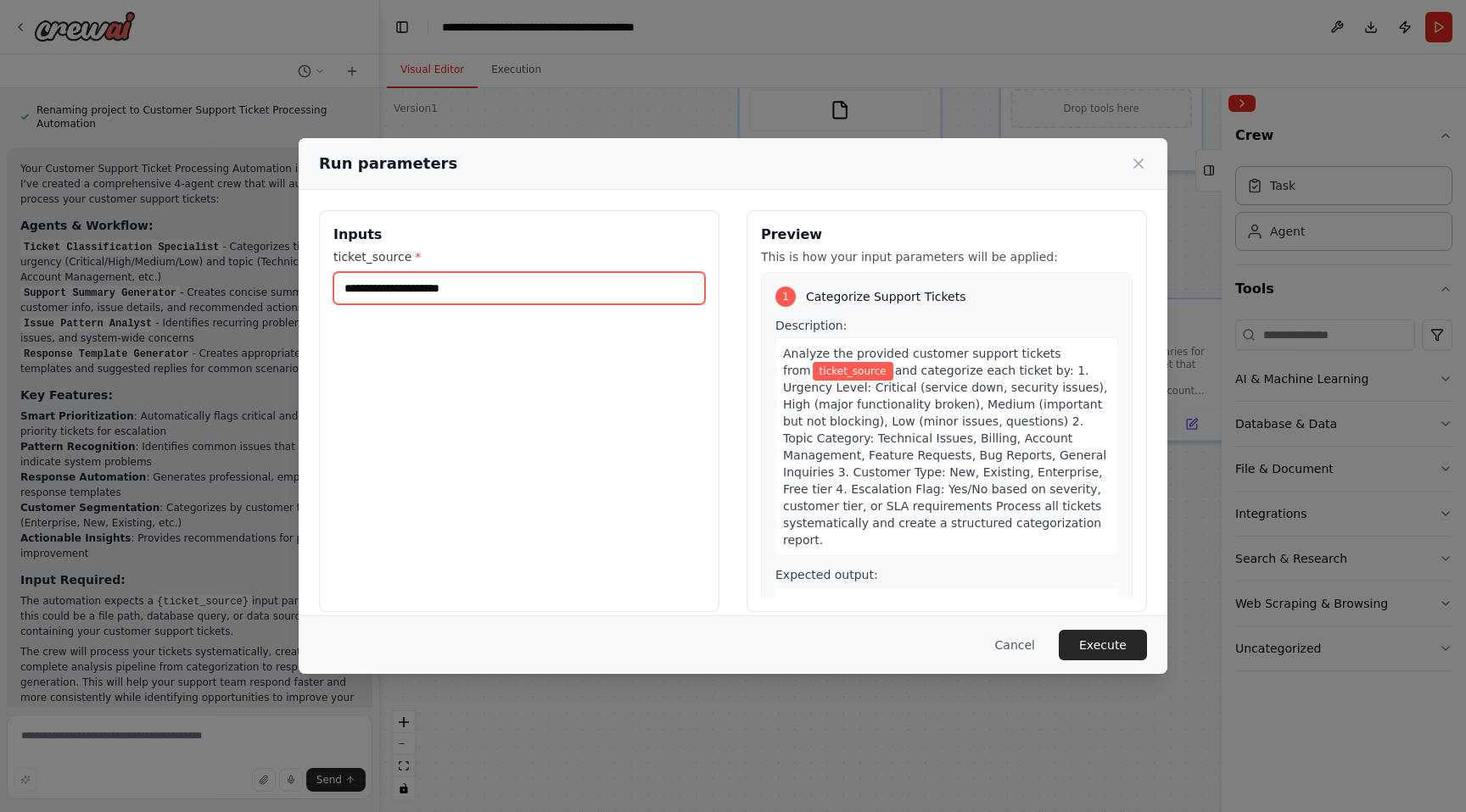
click at [513, 292] on input "ticket_source *" at bounding box center [519, 288] width 372 height 33
click at [1137, 168] on icon at bounding box center [1138, 163] width 17 height 17
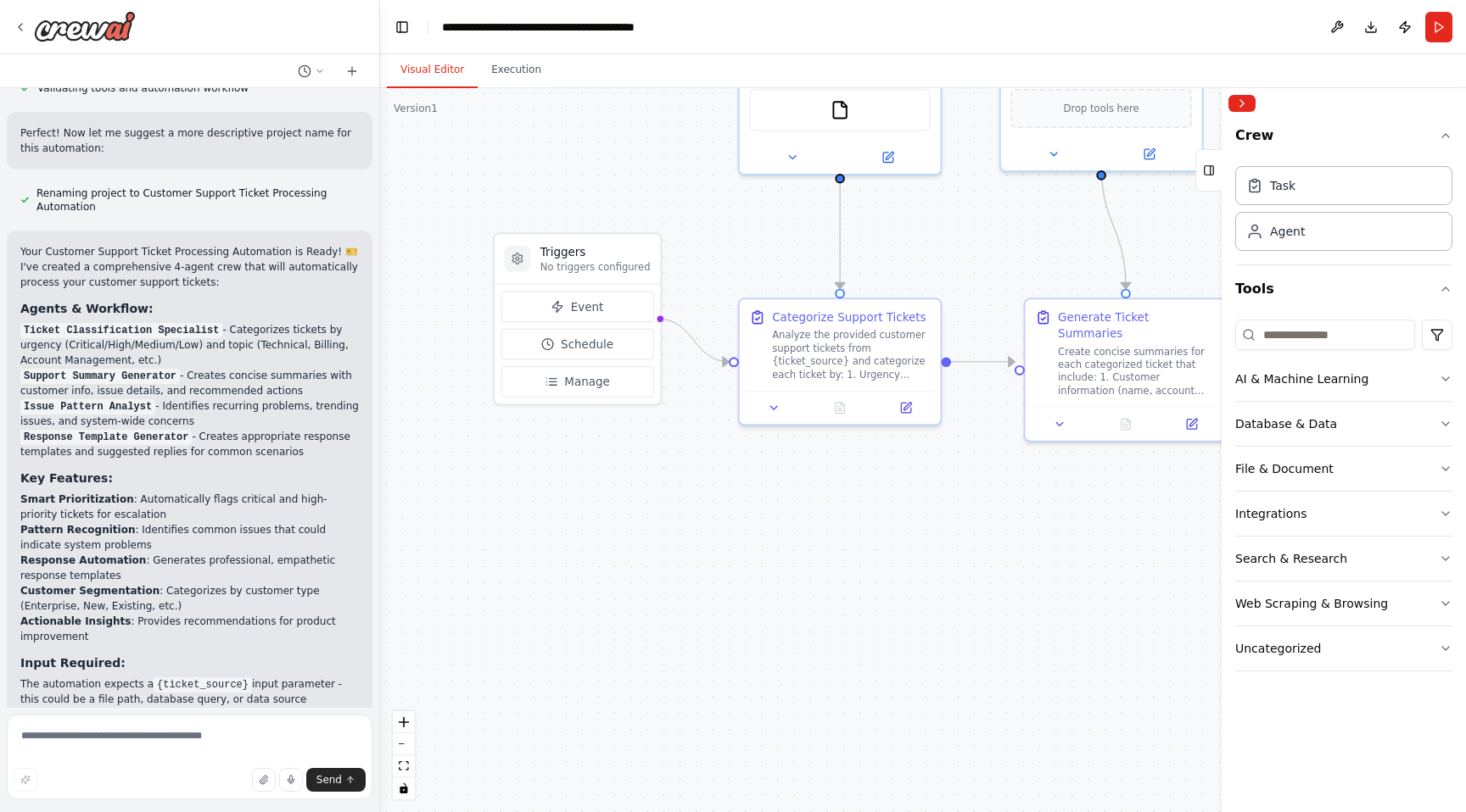
scroll to position [1113, 0]
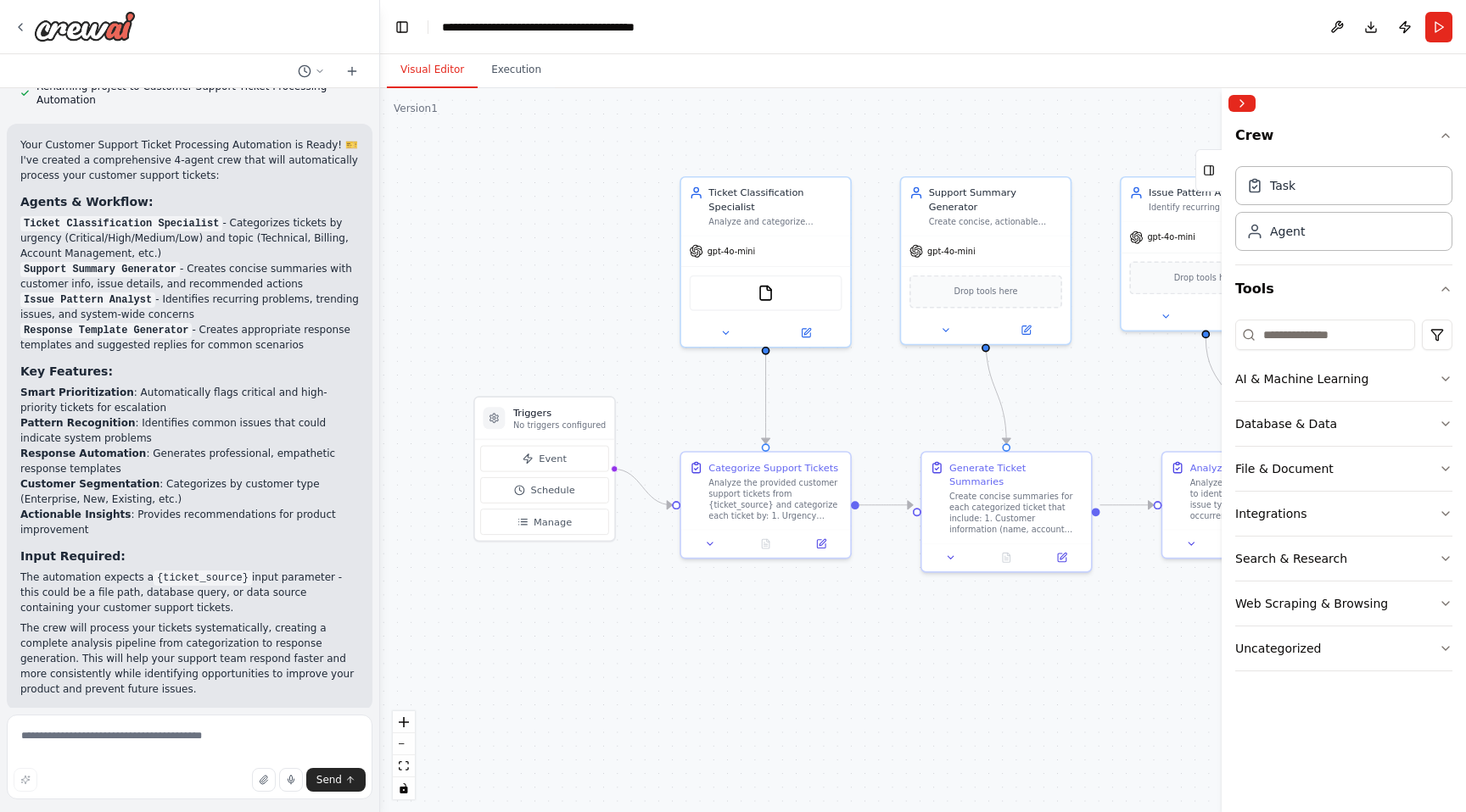
drag, startPoint x: 762, startPoint y: 593, endPoint x: 687, endPoint y: 716, distance: 144.1
click at [687, 716] on div ".deletable-edge-delete-btn { width: 20px; height: 20px; border: 0px solid #ffff…" at bounding box center [923, 450] width 1086 height 725
